Goal: Find specific page/section: Find specific page/section

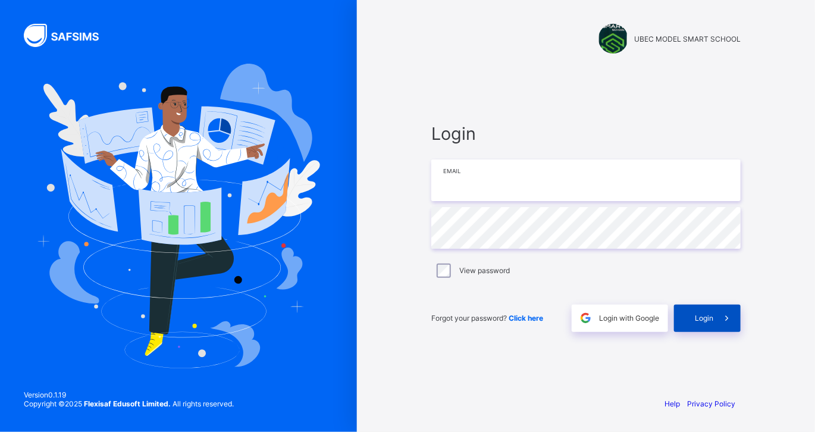
type input "**********"
click at [710, 318] on span "Login" at bounding box center [704, 318] width 18 height 9
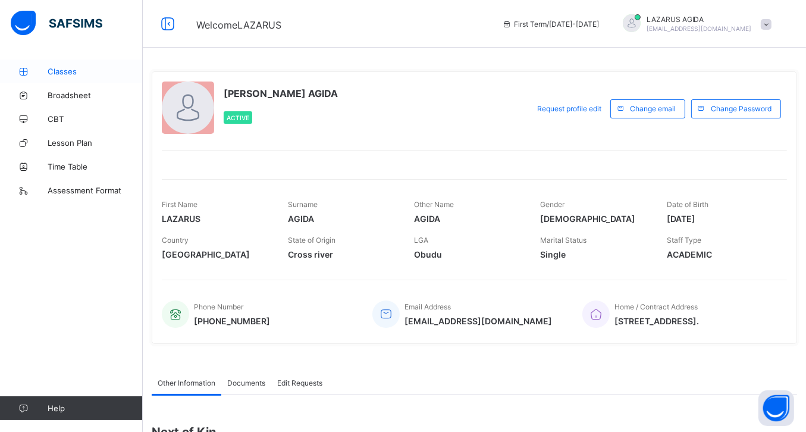
click at [59, 72] on span "Classes" at bounding box center [95, 72] width 95 height 10
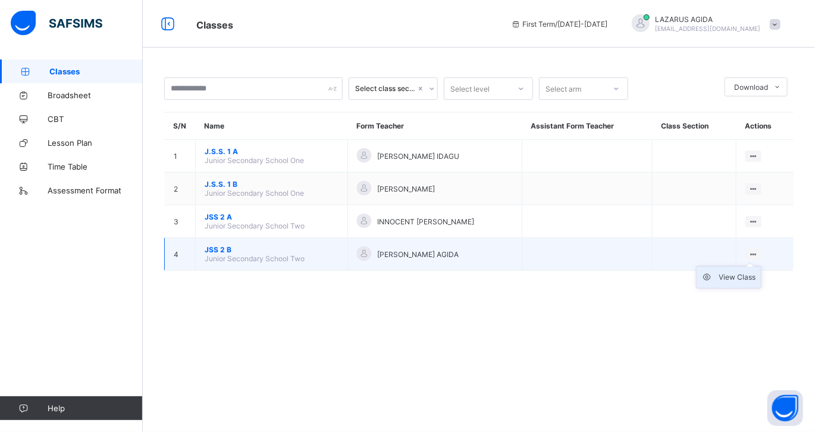
click at [744, 274] on div "View Class" at bounding box center [737, 277] width 37 height 12
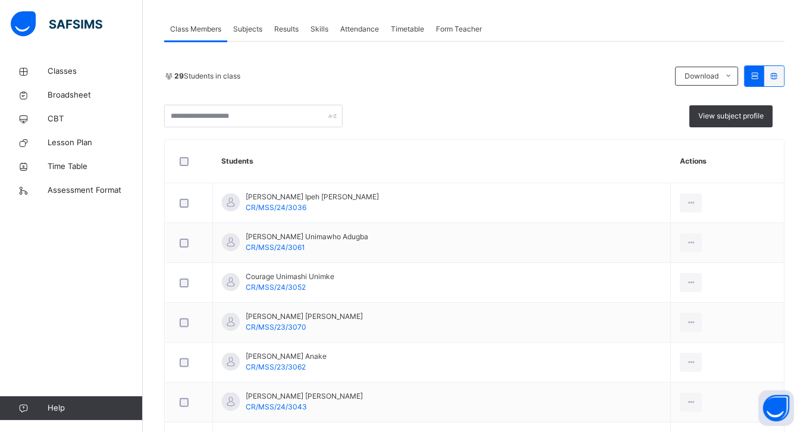
scroll to position [225, 0]
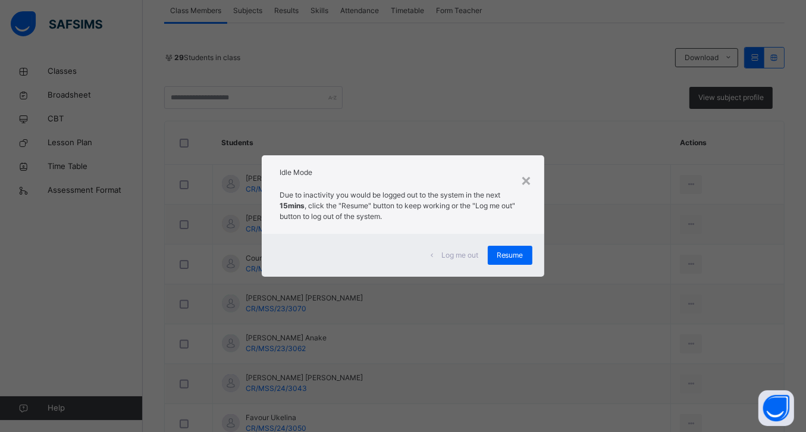
click at [632, 220] on div "× Idle Mode Due to inactivity you would be logged out to the system in the next…" at bounding box center [403, 216] width 806 height 432
click at [528, 184] on div "×" at bounding box center [526, 179] width 11 height 25
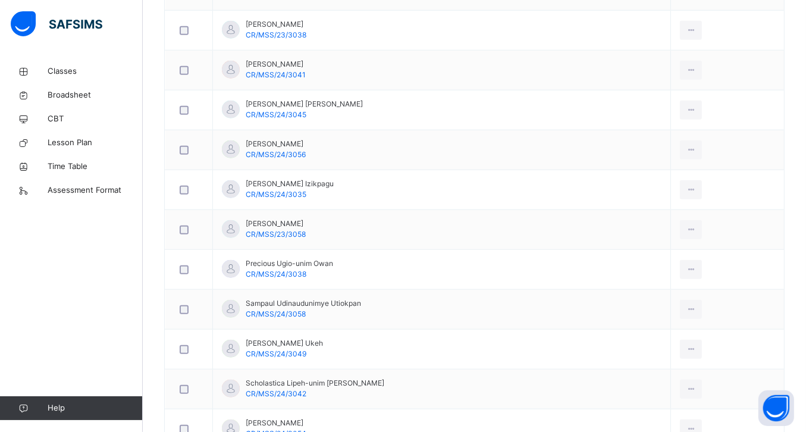
scroll to position [1023, 0]
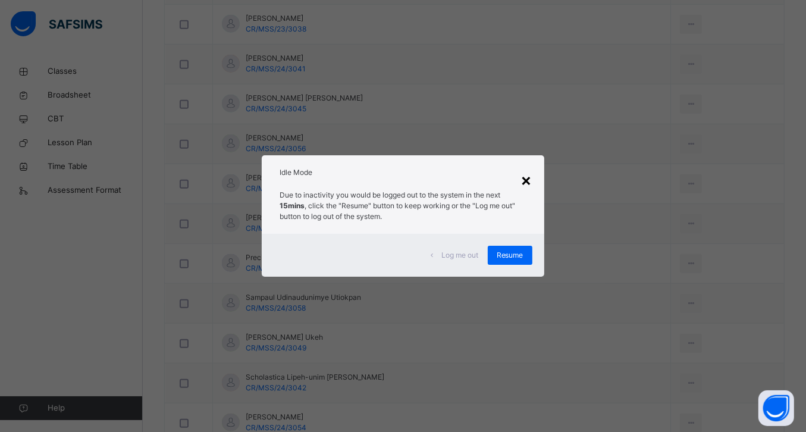
click at [528, 179] on div "×" at bounding box center [526, 179] width 11 height 25
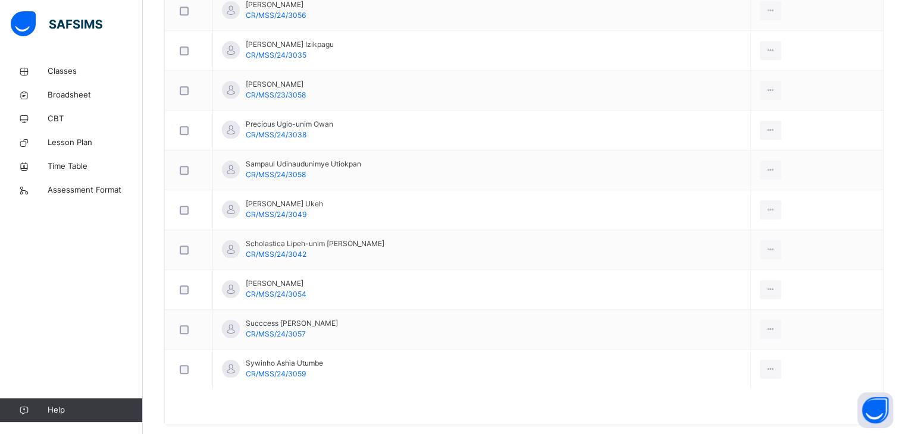
scroll to position [1173, 0]
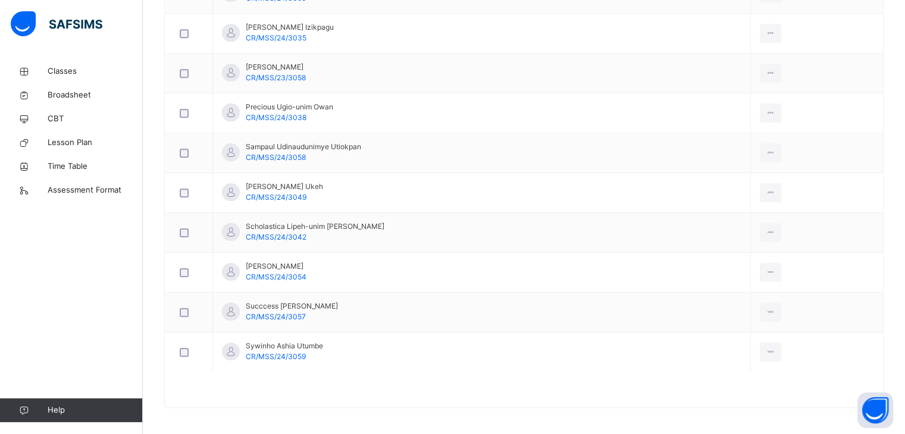
drag, startPoint x: 903, startPoint y: 382, endPoint x: 907, endPoint y: 397, distance: 15.9
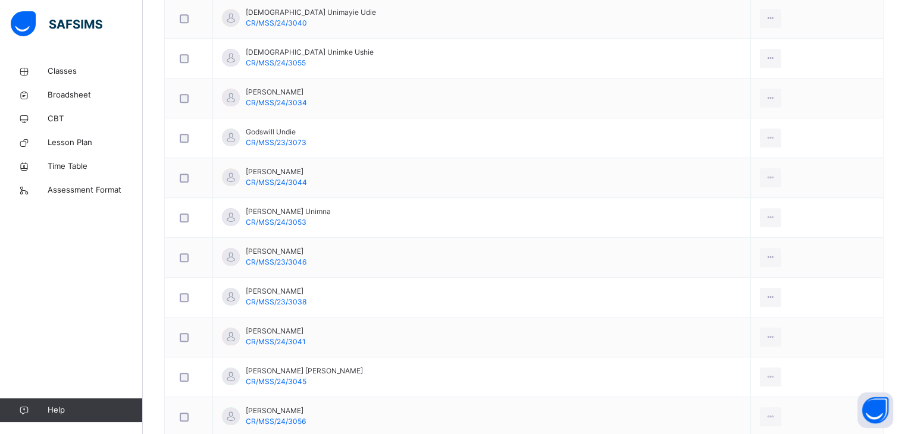
scroll to position [738, 0]
